Goal: Task Accomplishment & Management: Manage account settings

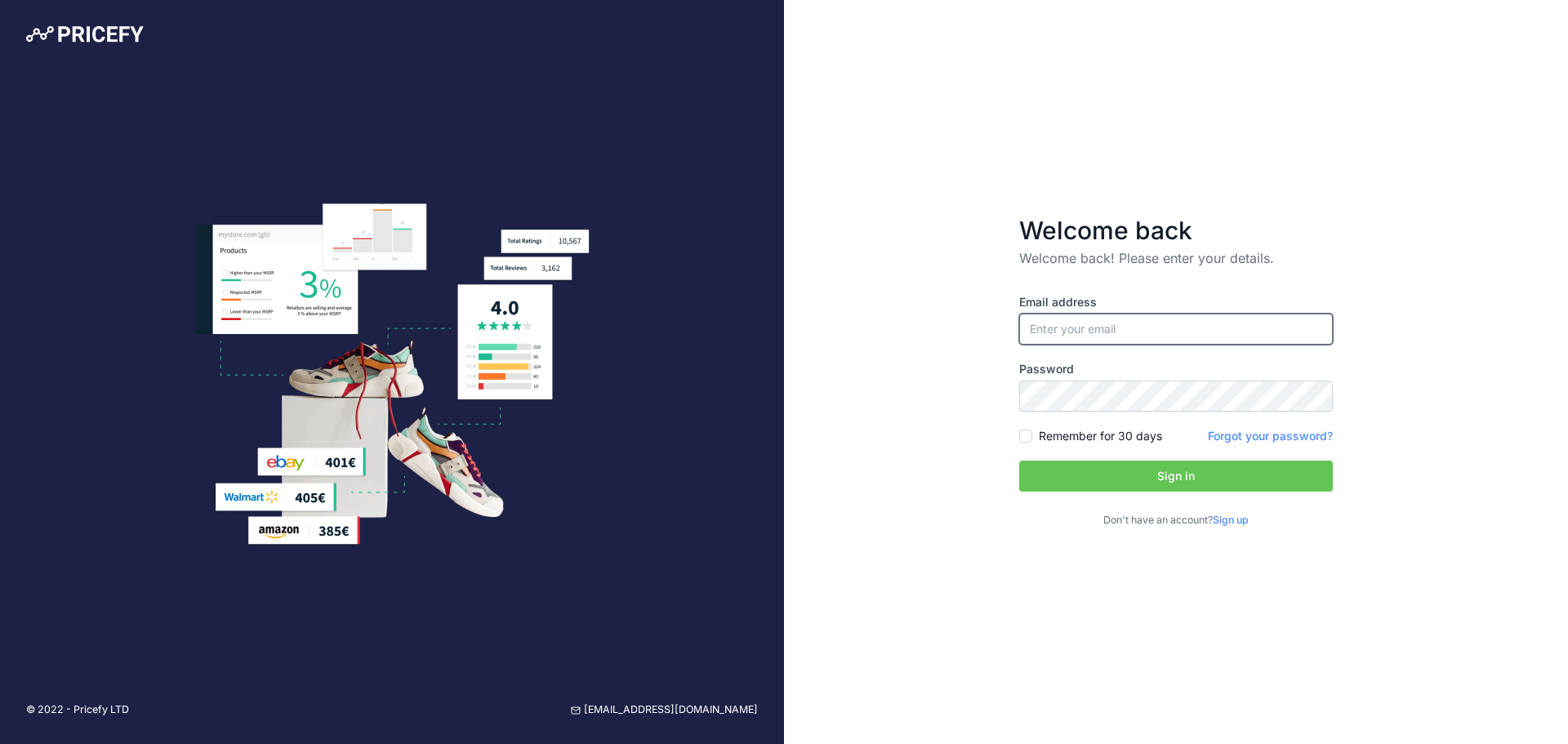
type input "[EMAIL_ADDRESS][DOMAIN_NAME]"
click at [1103, 325] on input "[EMAIL_ADDRESS][DOMAIN_NAME]" at bounding box center [1176, 329] width 314 height 31
drag, startPoint x: 988, startPoint y: 529, endPoint x: 1032, endPoint y: 498, distance: 53.8
click at [988, 529] on div "Welcome back Welcome back! Please enter your details. Email address saddamh@e.v…" at bounding box center [1176, 372] width 784 height 744
click at [1084, 476] on button "Sign in" at bounding box center [1176, 476] width 314 height 31
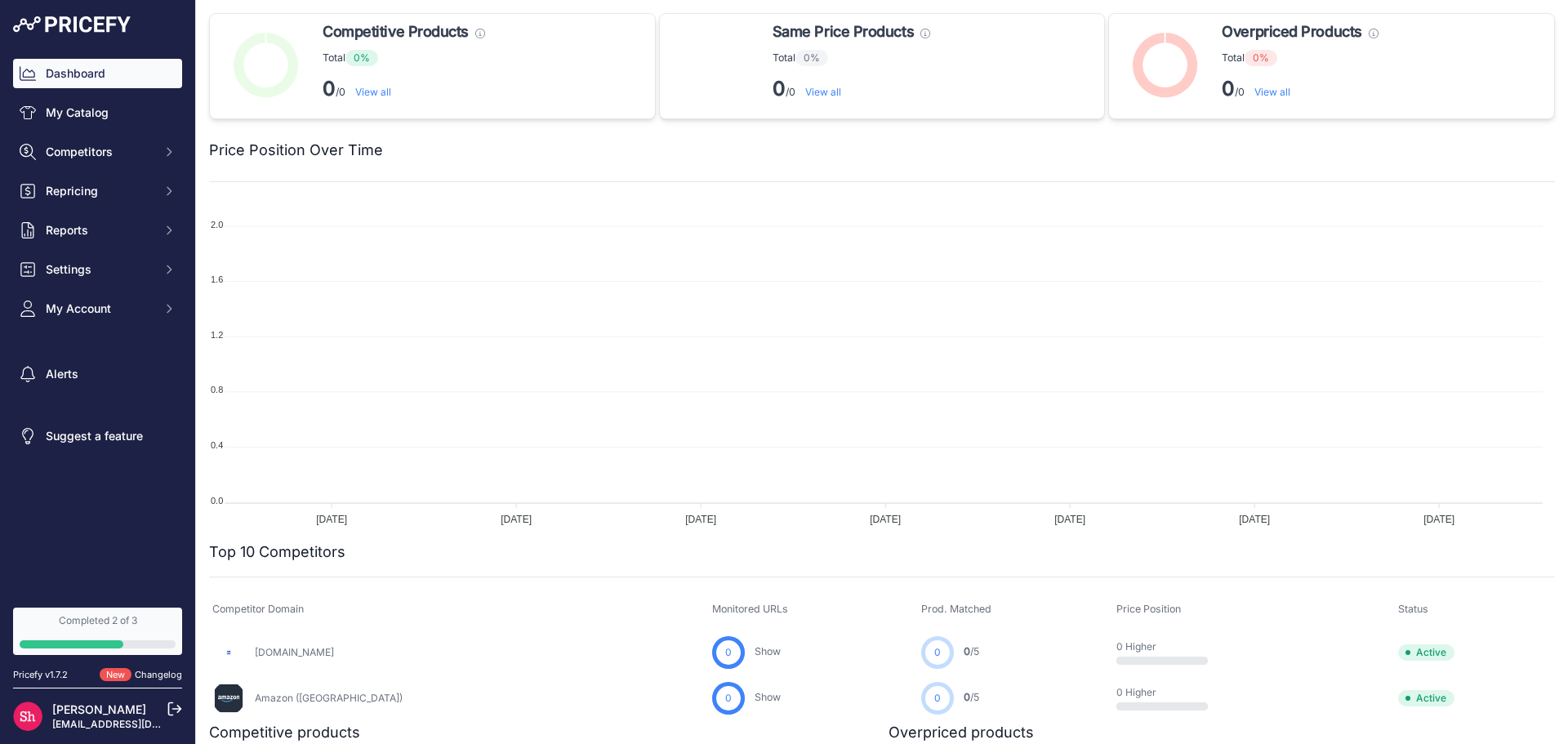
click at [97, 717] on p "[PERSON_NAME]" at bounding box center [101, 710] width 98 height 16
